Goal: Navigation & Orientation: Find specific page/section

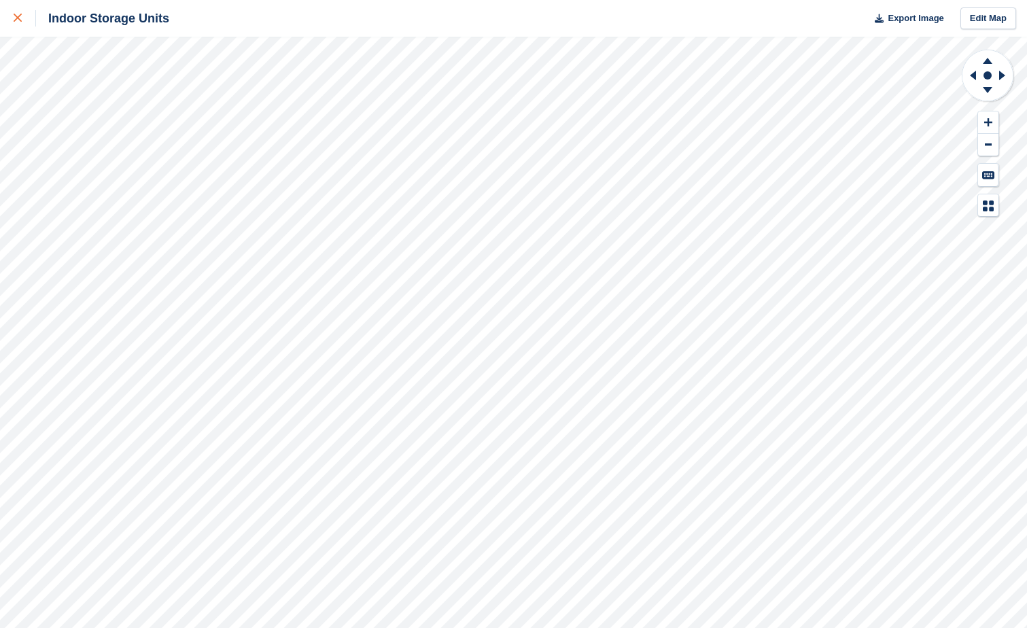
click at [12, 16] on link at bounding box center [18, 18] width 36 height 37
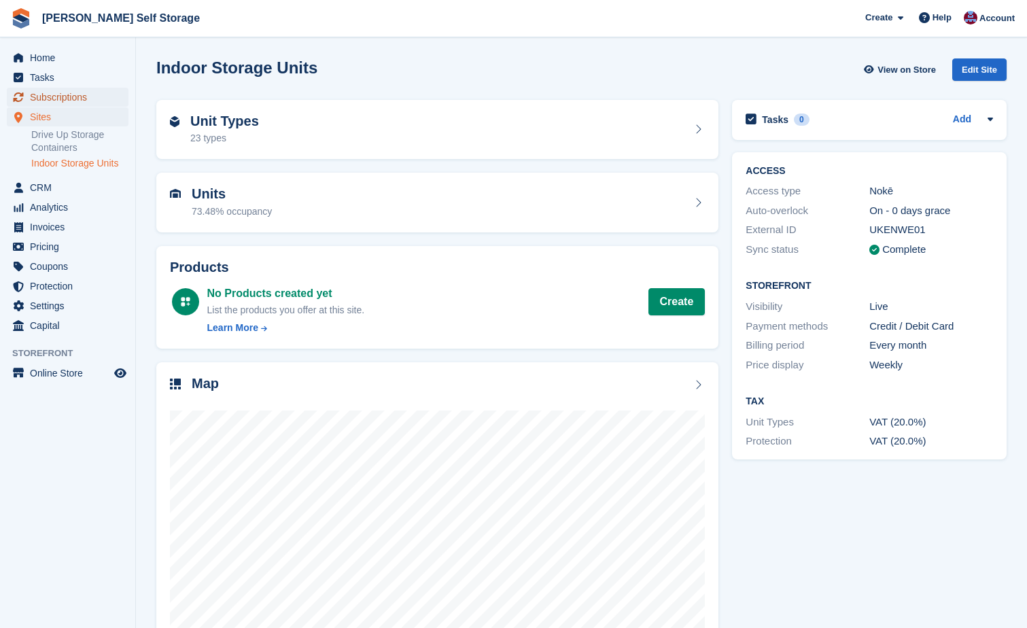
click at [51, 97] on span "Subscriptions" at bounding box center [71, 97] width 82 height 19
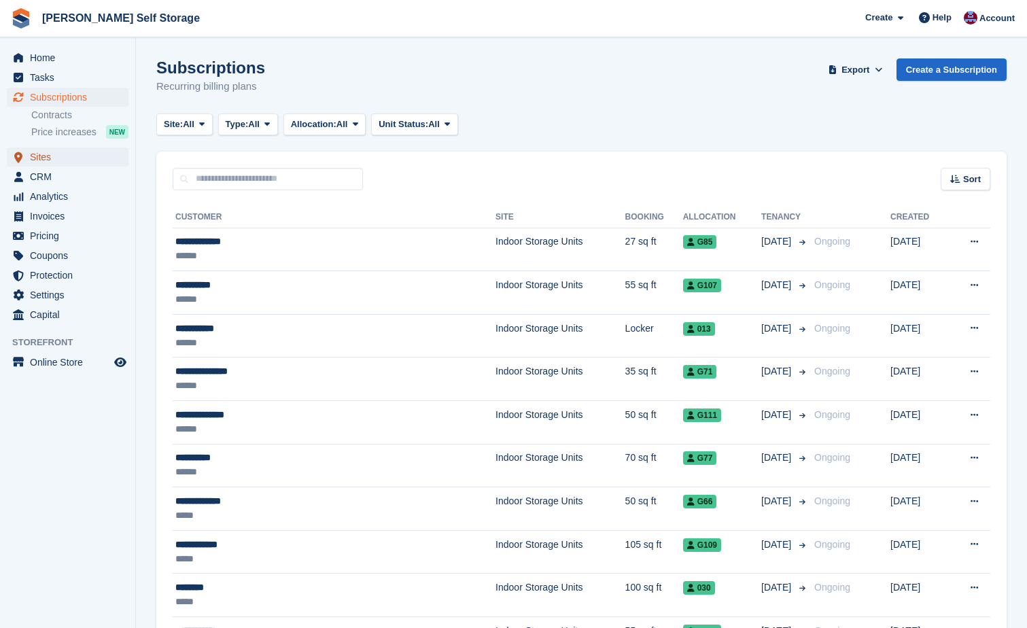
click at [41, 156] on span "Sites" at bounding box center [71, 156] width 82 height 19
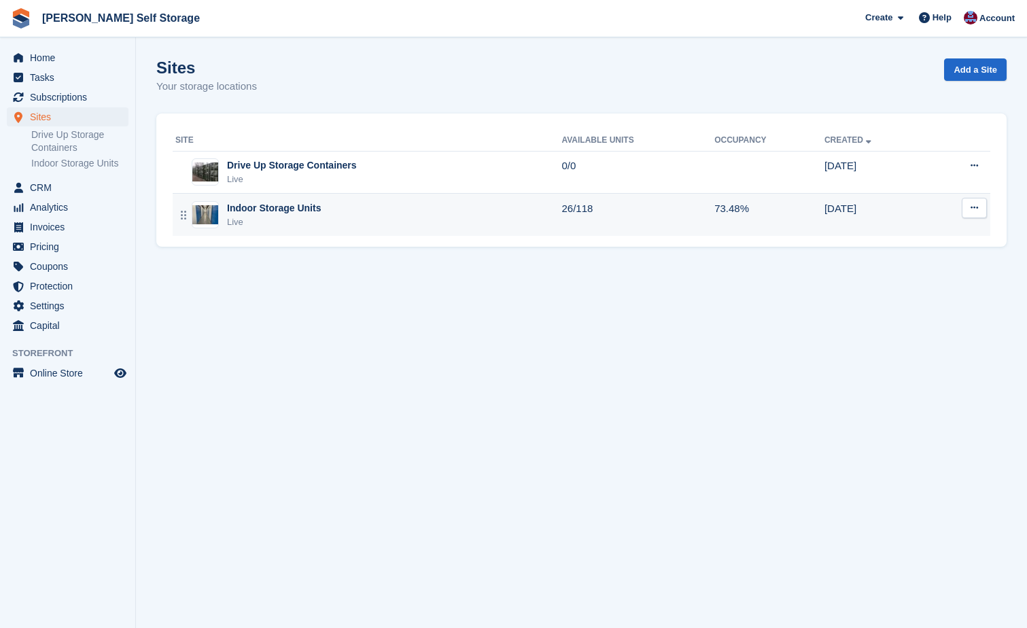
click at [284, 207] on div "Indoor Storage Units" at bounding box center [274, 208] width 94 height 14
